Goal: Task Accomplishment & Management: Complete application form

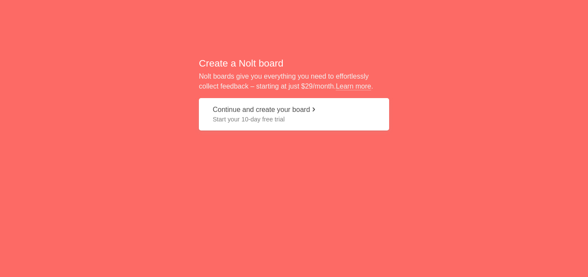
click at [299, 112] on button "Continue and create your board Start your 10-day free trial" at bounding box center [294, 114] width 190 height 32
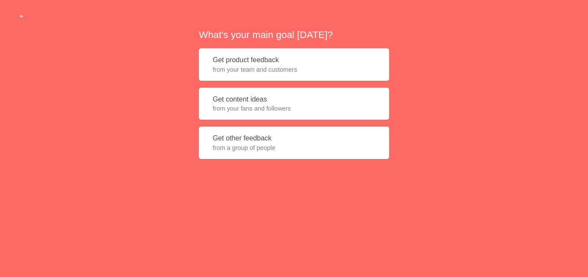
click at [279, 67] on span "from your team and customers" at bounding box center [294, 69] width 163 height 9
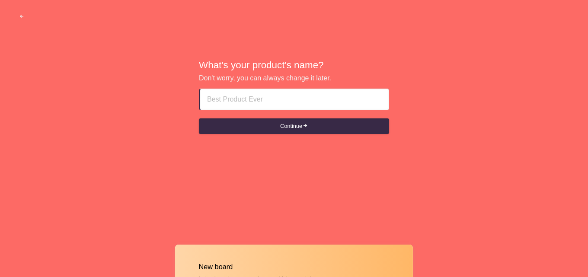
click at [267, 95] on input at bounding box center [294, 99] width 175 height 21
paste input "Sharjah Independent Escort Girls $[PHONE_NUMBER]$ Sharjah Mature Call Girls"
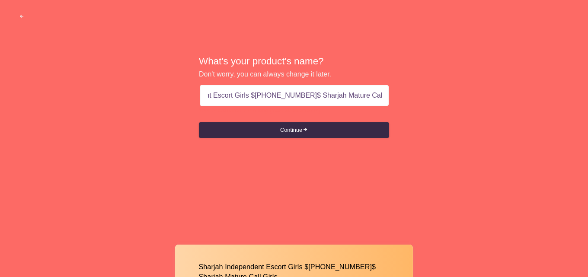
drag, startPoint x: 304, startPoint y: 97, endPoint x: 398, endPoint y: 96, distance: 93.9
click at [398, 96] on div "What's your product's name? Don't worry, you can always change it later. Sharja…" at bounding box center [294, 97] width 588 height 194
type input "Sharjah Independent Escort Girls $[PHONE_NUMBER]$"
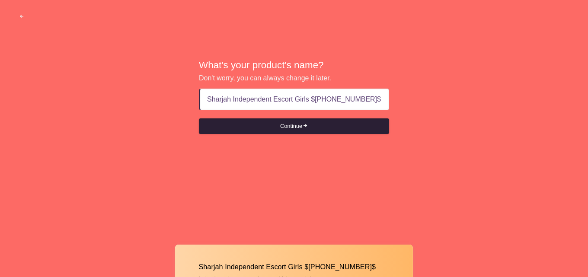
click at [302, 121] on button "Continue" at bounding box center [294, 127] width 190 height 16
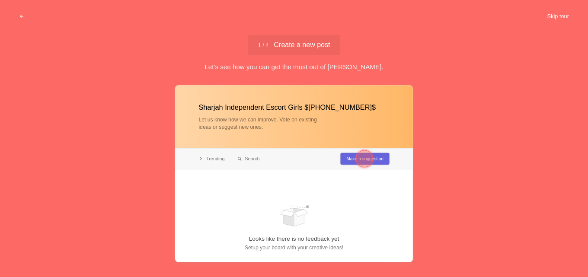
click at [569, 10] on button "Skip tour" at bounding box center [558, 17] width 43 height 16
